Goal: Information Seeking & Learning: Learn about a topic

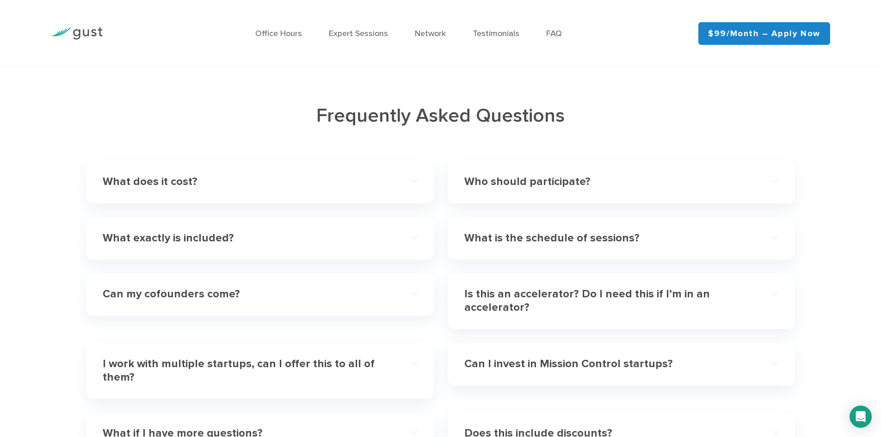
scroll to position [2728, 0]
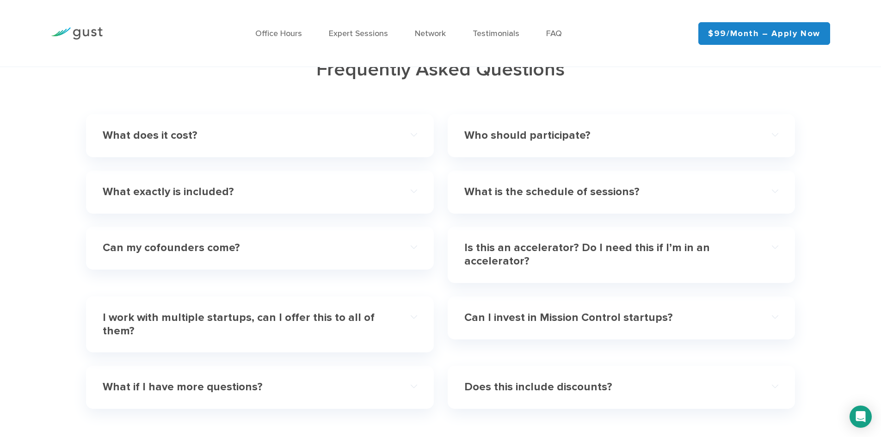
click at [411, 248] on div "Can my cofounders come?" at bounding box center [260, 248] width 314 height 28
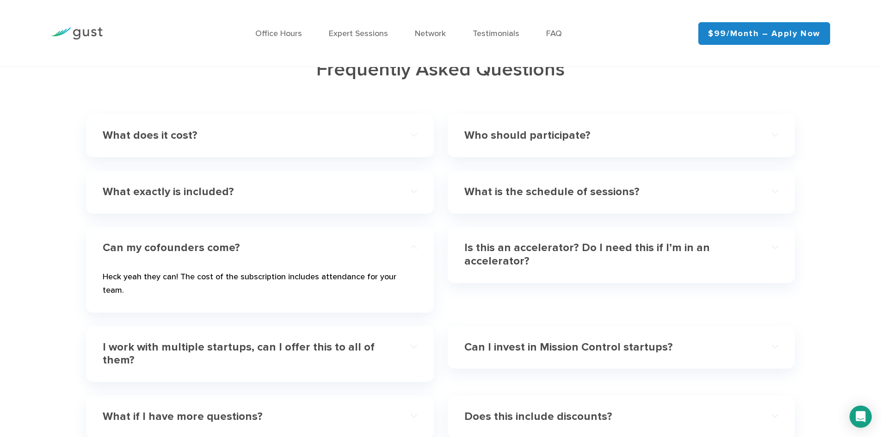
click at [775, 248] on div "Is this an accelerator? Do I need this if I’m in an accelerator?" at bounding box center [621, 255] width 314 height 42
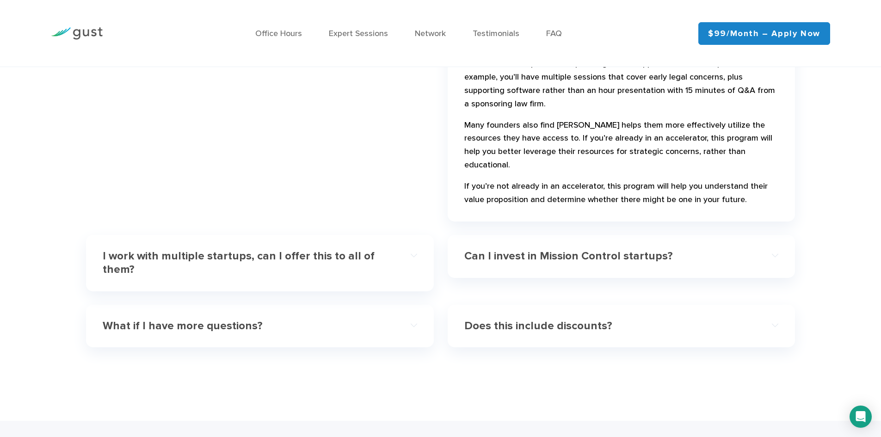
scroll to position [3005, 0]
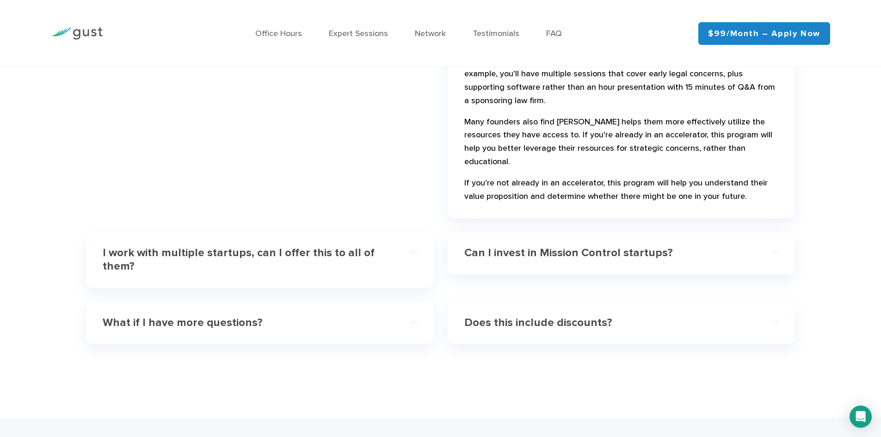
click at [764, 239] on div "Can I invest in Mission Control startups?" at bounding box center [621, 253] width 314 height 28
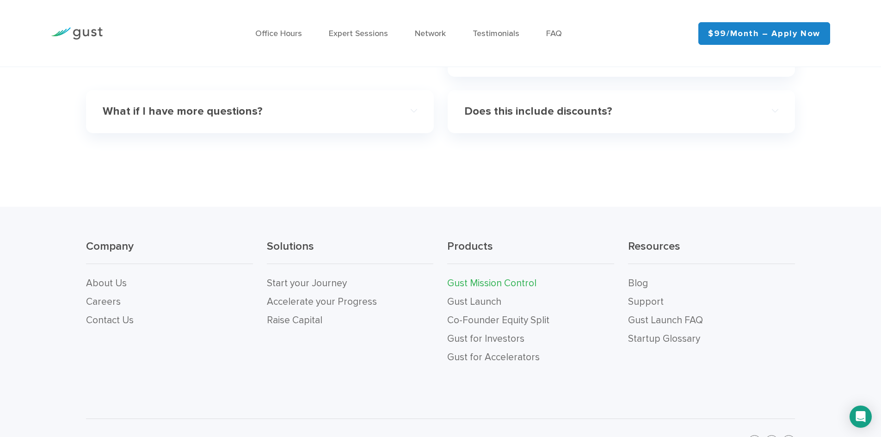
scroll to position [3052, 0]
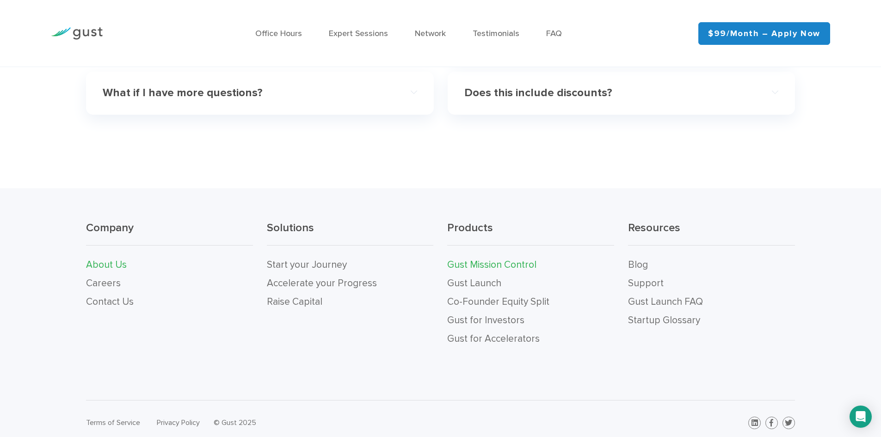
click at [111, 265] on link "About Us" at bounding box center [106, 265] width 41 height 12
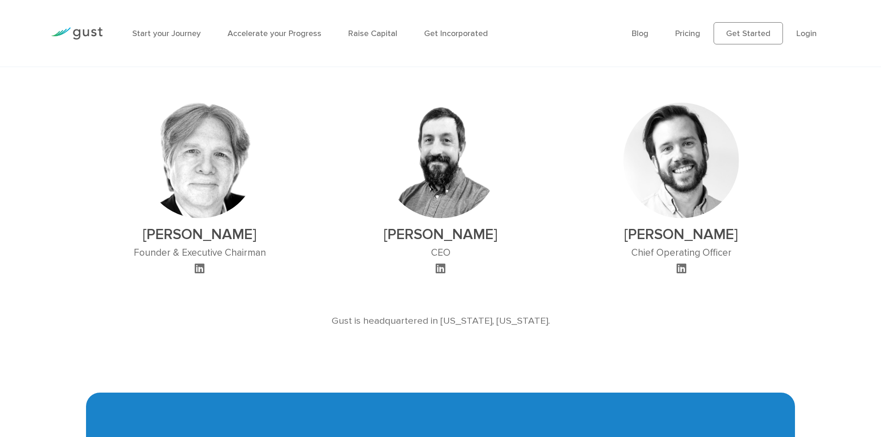
scroll to position [601, 0]
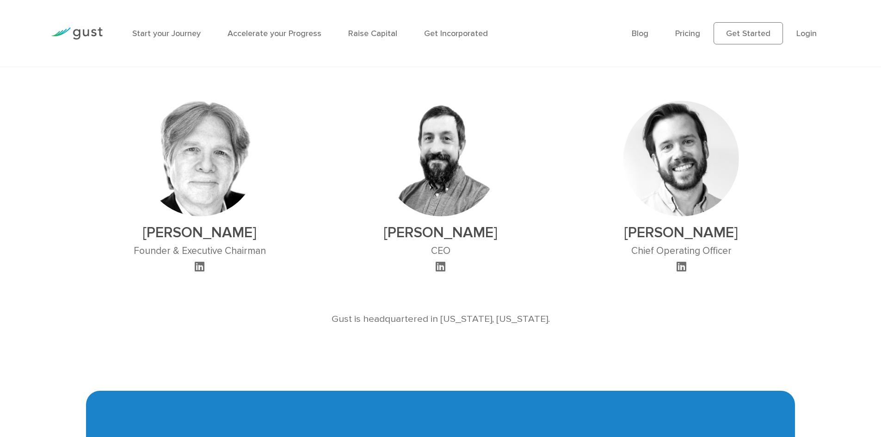
click at [441, 266] on icon at bounding box center [441, 266] width 10 height 11
